Goal: Task Accomplishment & Management: Use online tool/utility

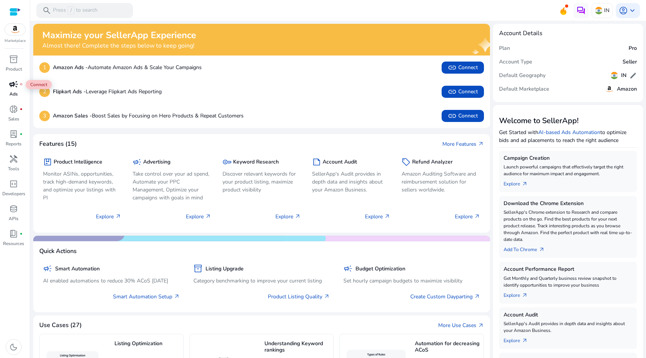
click at [14, 86] on span "campaign" at bounding box center [13, 84] width 9 height 9
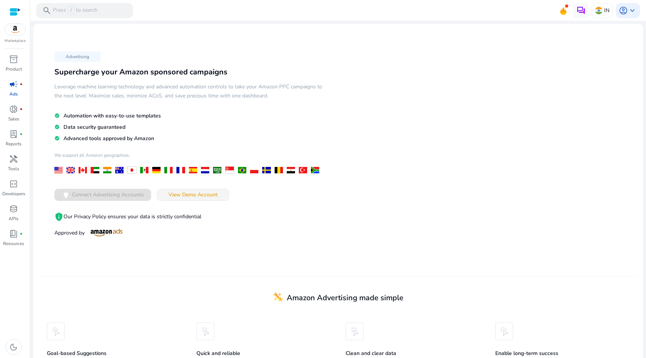
click at [192, 196] on span "View Demo Account" at bounding box center [193, 195] width 49 height 8
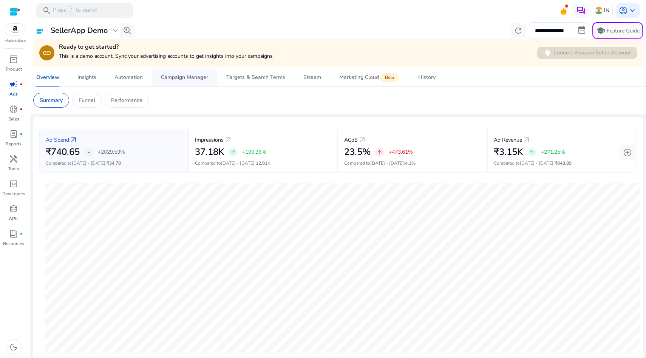
click at [181, 76] on div "Campaign Manager" at bounding box center [184, 77] width 47 height 5
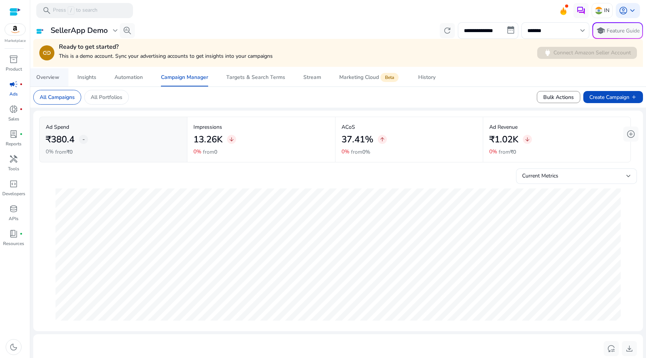
click at [50, 76] on div "Overview" at bounding box center [47, 77] width 23 height 5
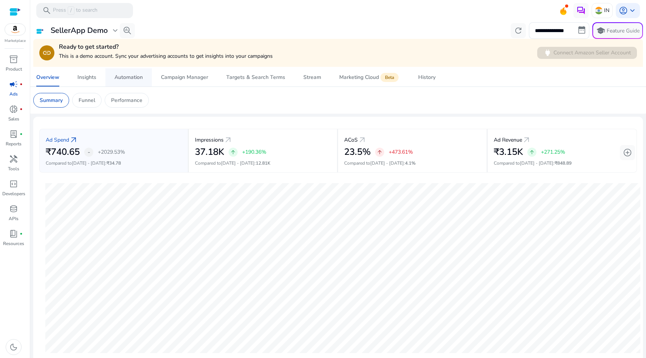
click at [125, 81] on span "Automation" at bounding box center [129, 77] width 28 height 18
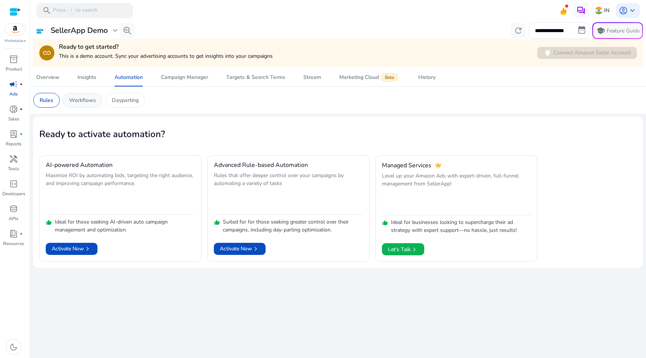
click at [84, 102] on p "Workflows" at bounding box center [82, 100] width 27 height 8
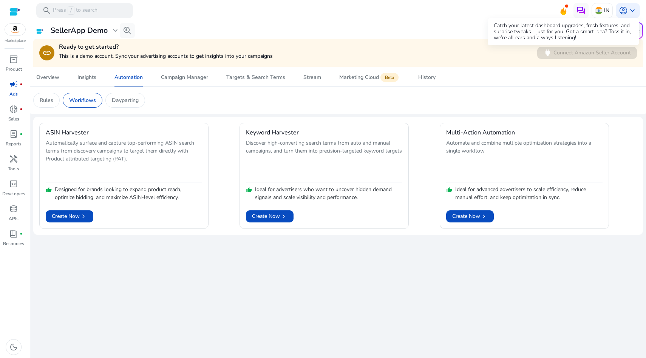
click at [561, 10] on icon at bounding box center [564, 11] width 6 height 8
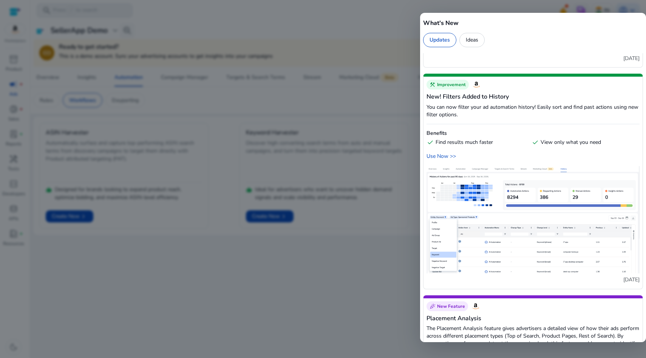
scroll to position [151, 0]
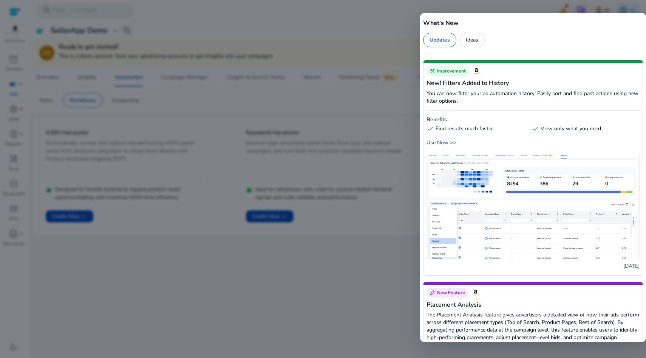
click at [362, 231] on div at bounding box center [323, 179] width 646 height 358
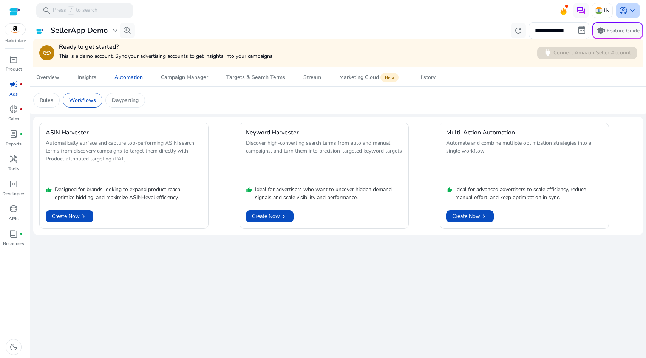
click at [633, 9] on span "keyboard_arrow_down" at bounding box center [632, 10] width 9 height 9
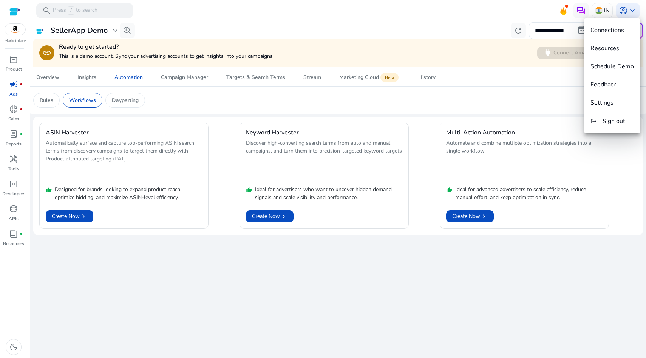
click at [368, 39] on div at bounding box center [323, 179] width 646 height 358
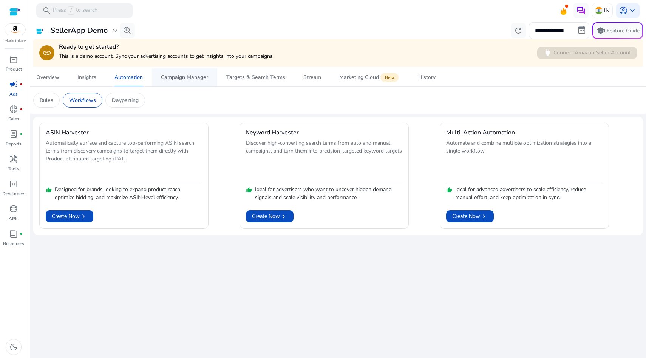
click at [177, 82] on span "Campaign Manager" at bounding box center [184, 77] width 47 height 18
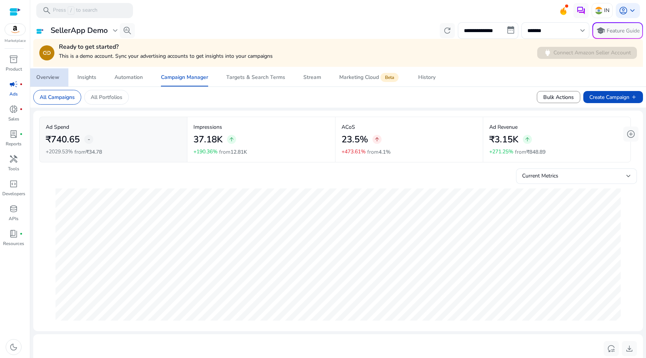
click at [50, 77] on div "Overview" at bounding box center [47, 77] width 23 height 5
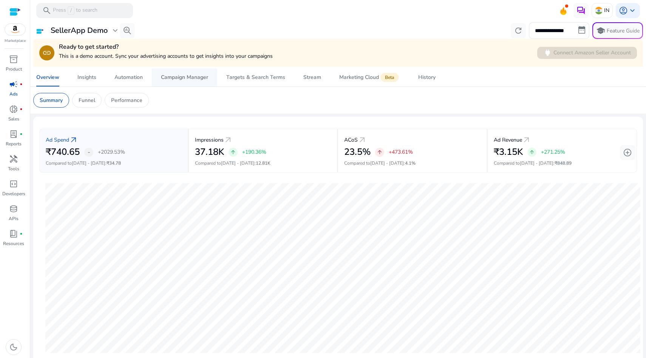
click at [178, 79] on div "Campaign Manager" at bounding box center [184, 77] width 47 height 5
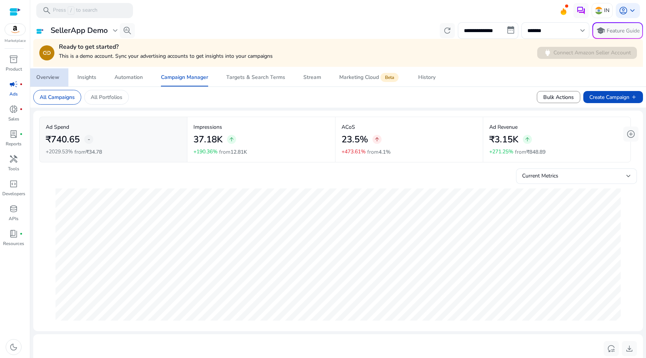
click at [45, 77] on div "Overview" at bounding box center [47, 77] width 23 height 5
